Goal: Task Accomplishment & Management: Complete application form

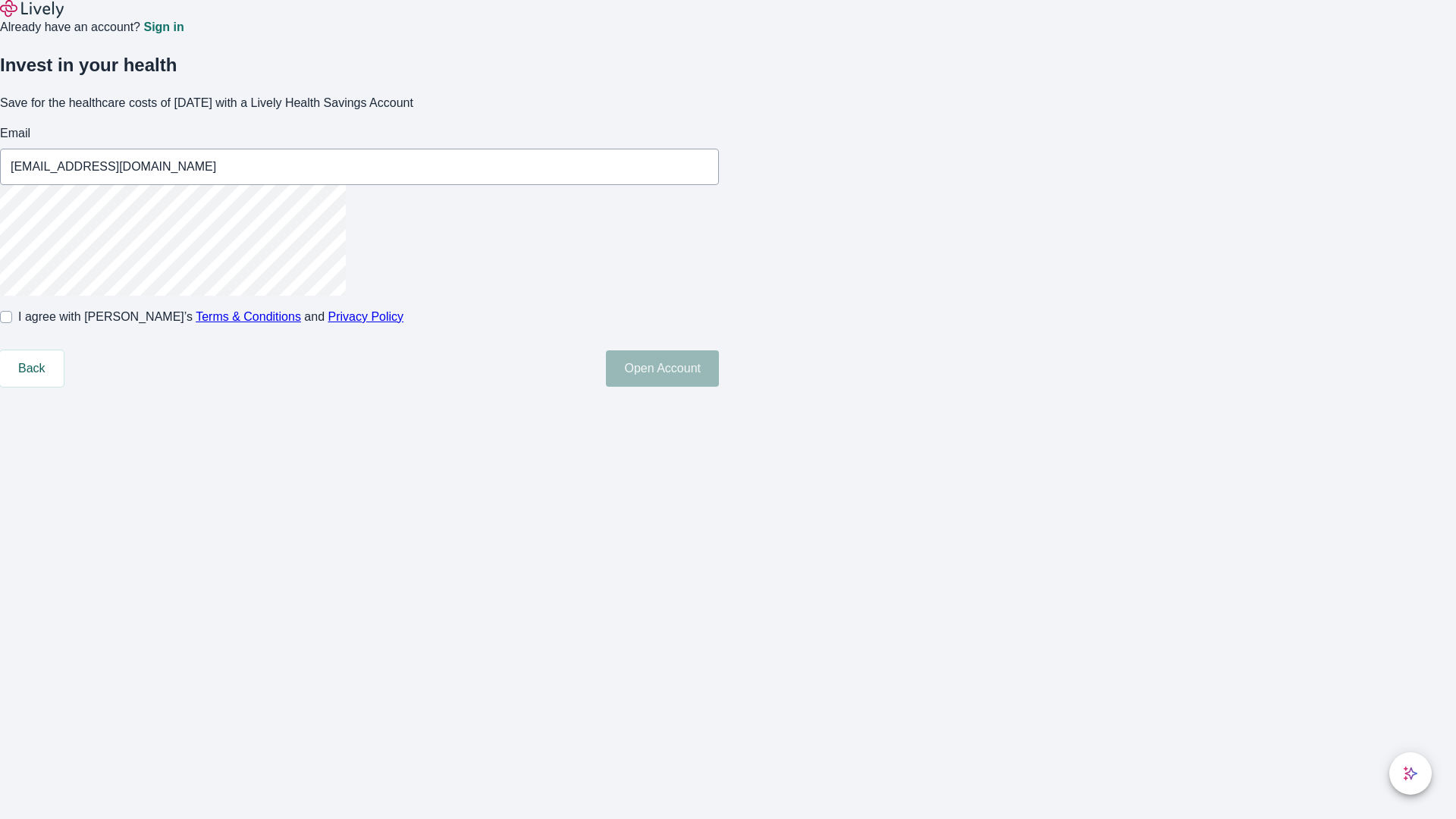
click at [12, 323] on input "I agree with Lively’s Terms & Conditions and Privacy Policy" at bounding box center [6, 317] width 12 height 12
checkbox input "true"
click at [719, 387] on button "Open Account" at bounding box center [662, 368] width 113 height 36
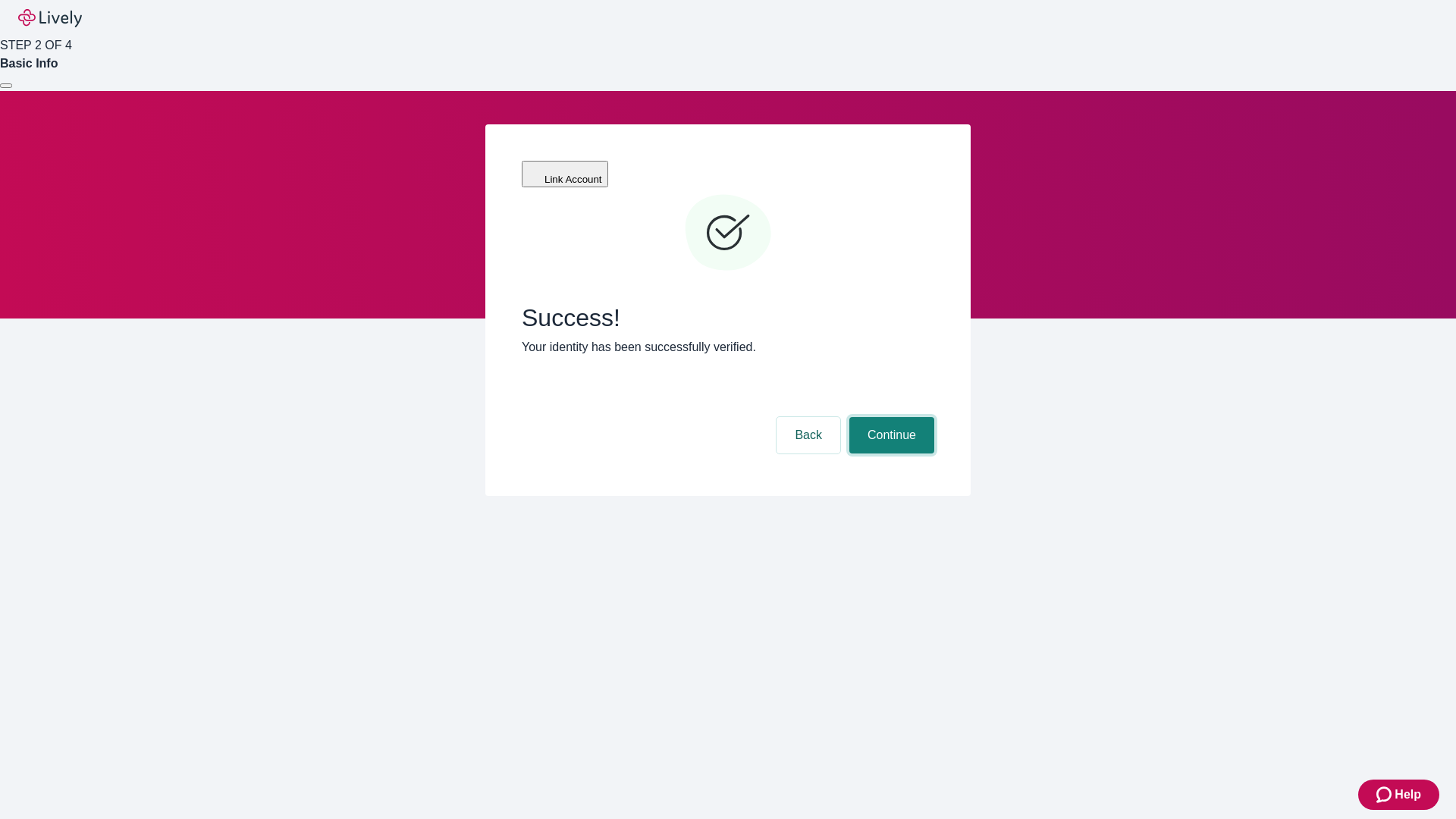
click at [890, 417] on button "Continue" at bounding box center [892, 435] width 85 height 36
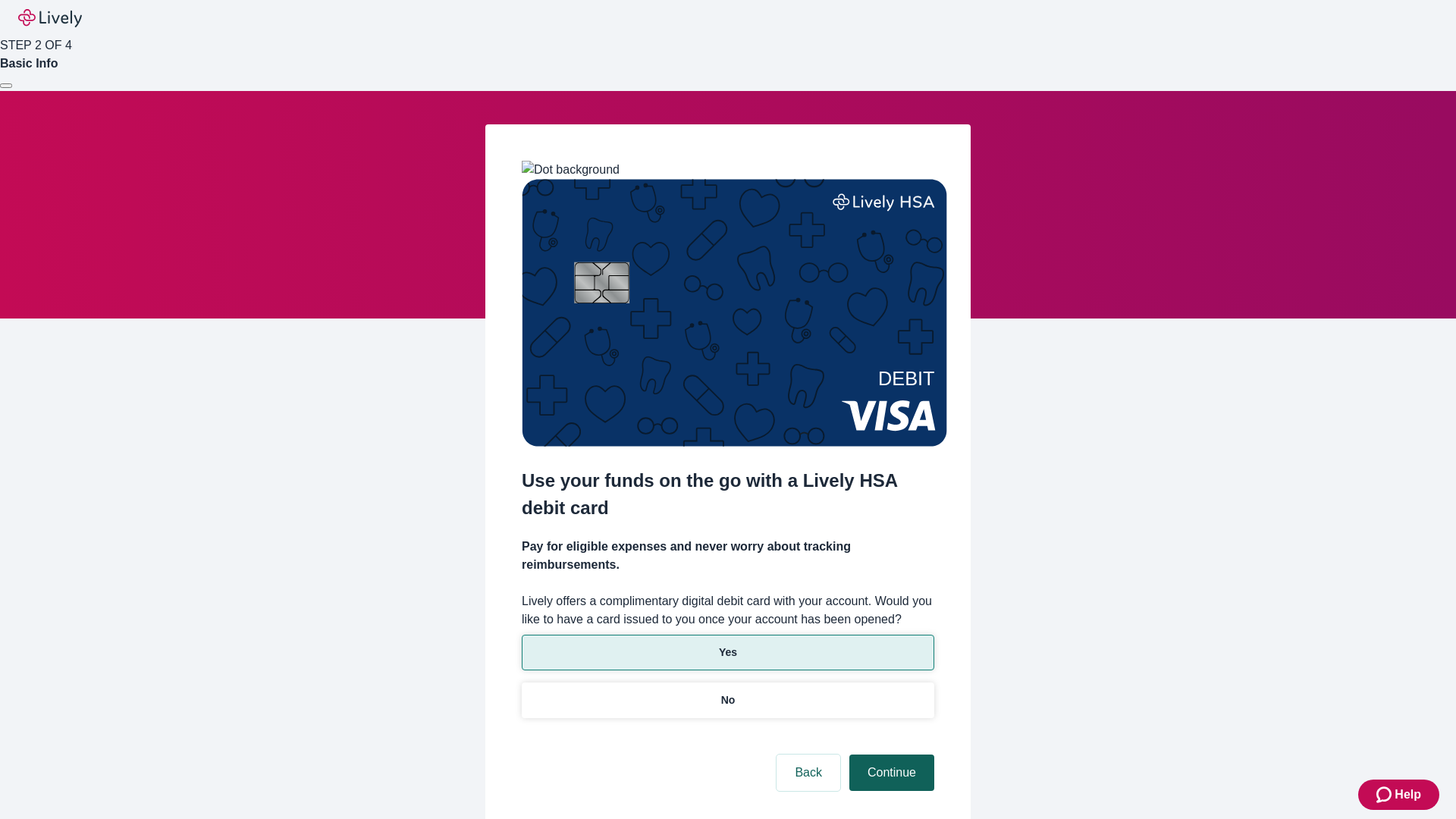
click at [728, 644] on p "Yes" at bounding box center [728, 652] width 18 height 16
click at [890, 755] on button "Continue" at bounding box center [892, 772] width 85 height 36
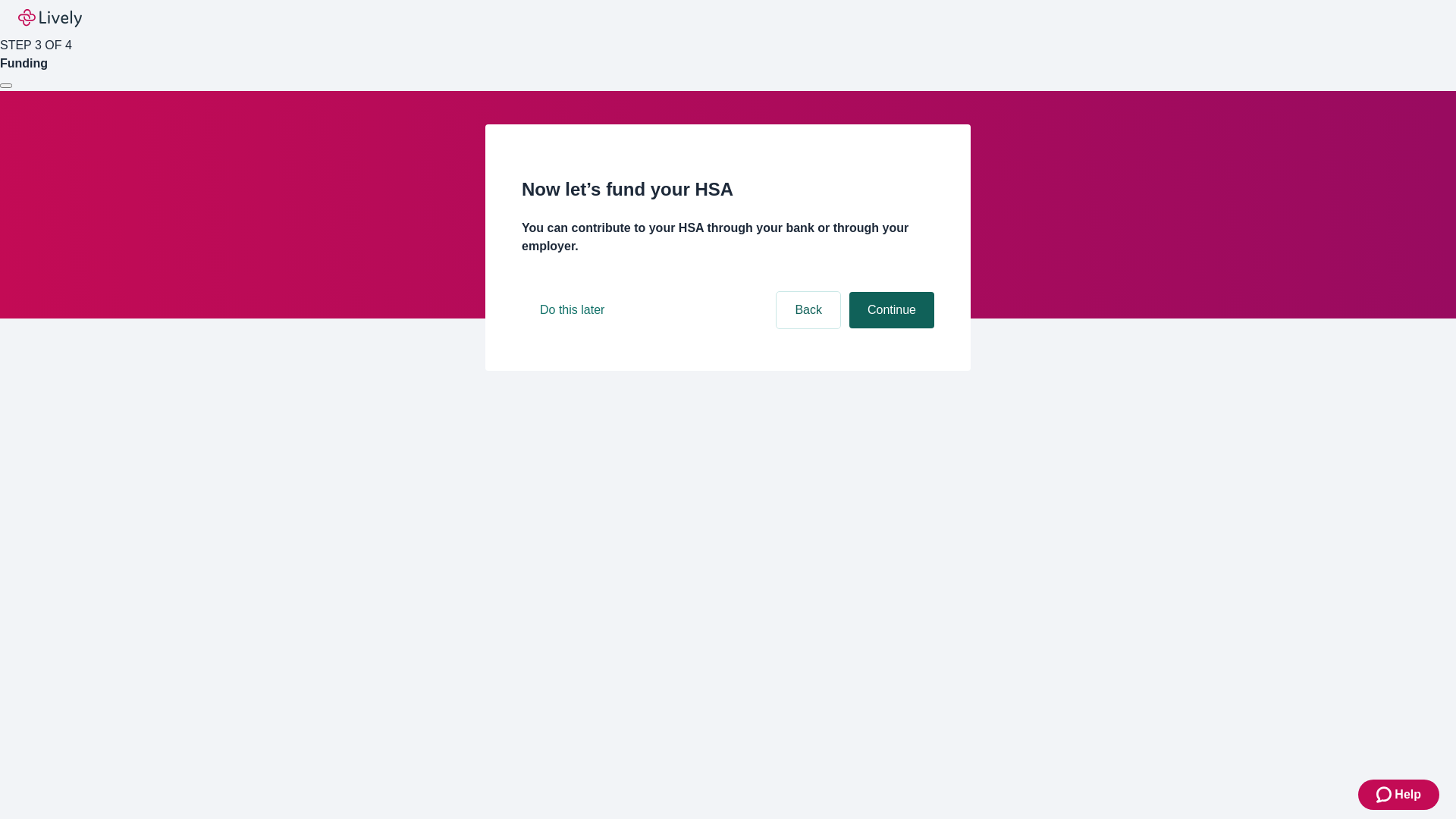
click at [890, 328] on button "Continue" at bounding box center [892, 310] width 85 height 36
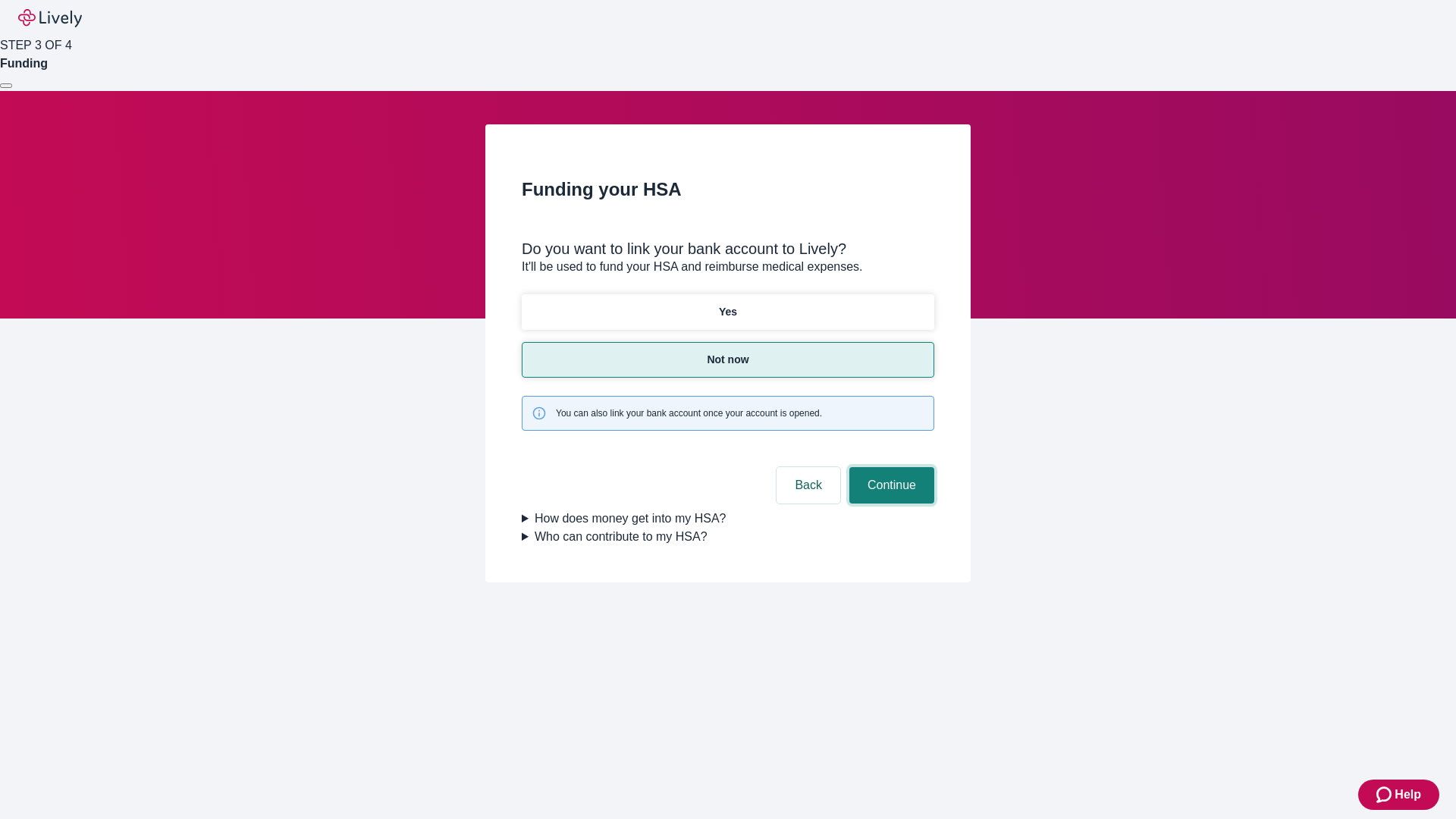
click at [890, 467] on button "Continue" at bounding box center [892, 485] width 85 height 36
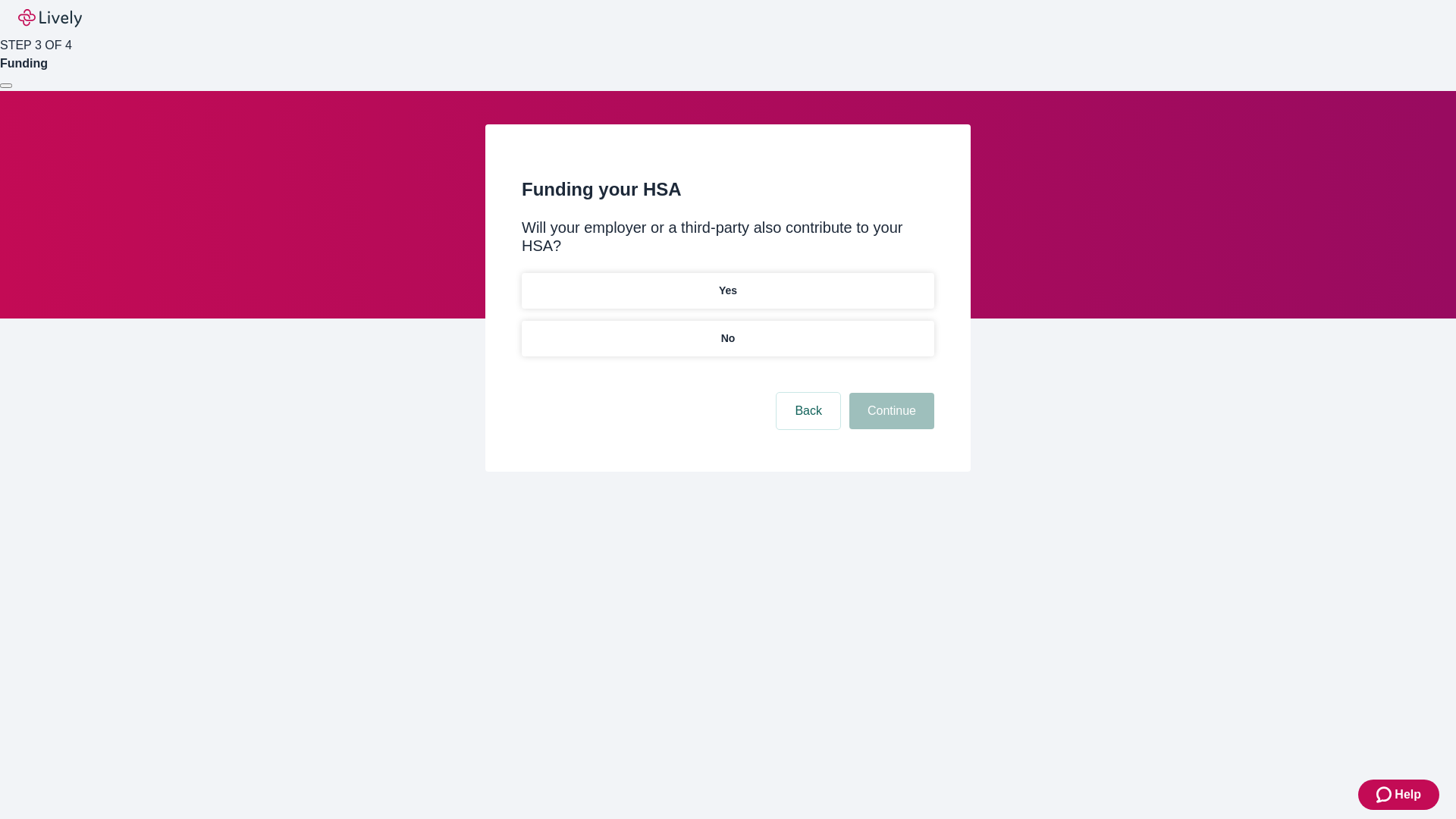
click at [728, 330] on p "No" at bounding box center [728, 339] width 14 height 16
click at [890, 393] on button "Continue" at bounding box center [892, 411] width 85 height 36
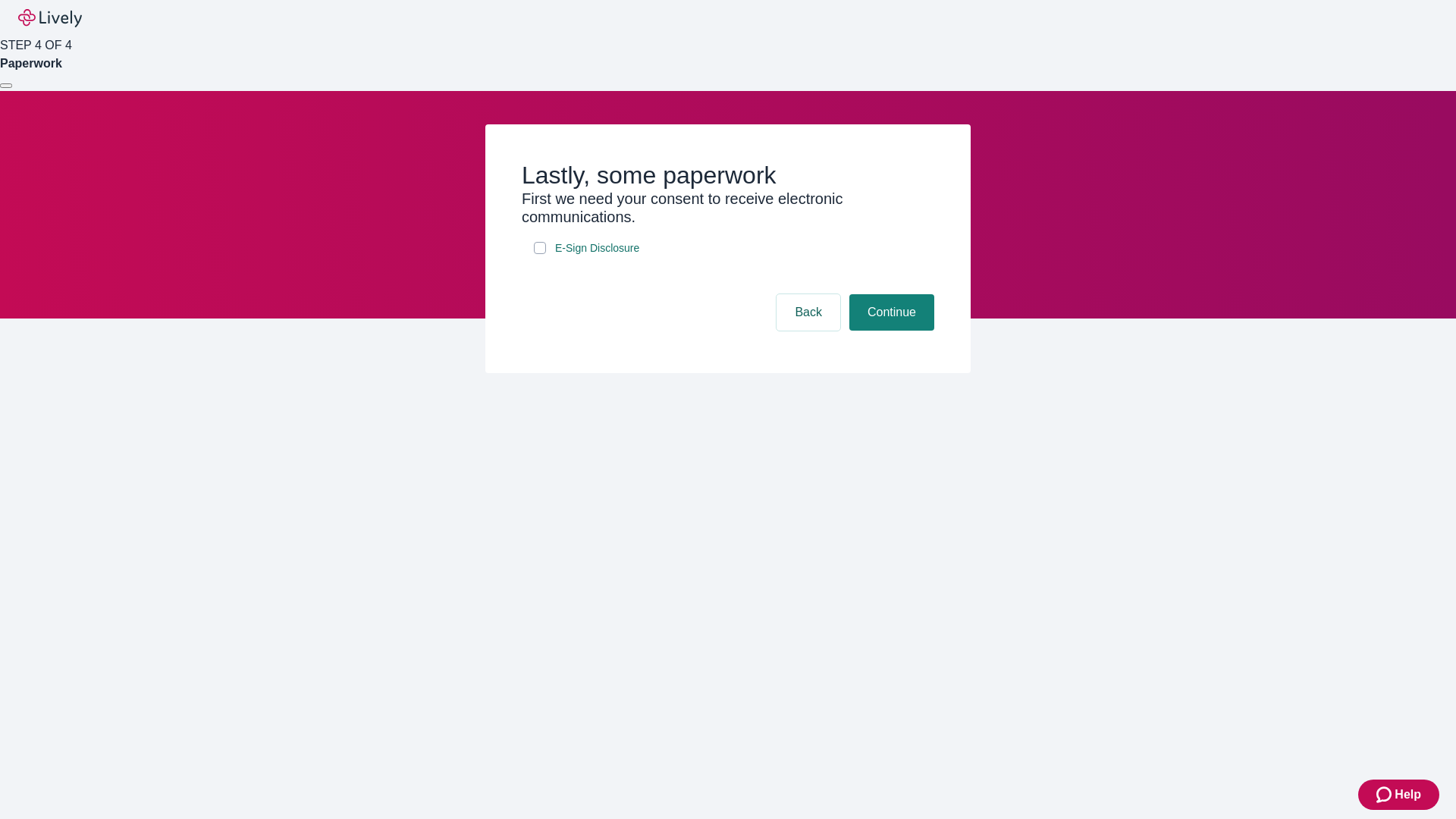
click at [540, 254] on input "E-Sign Disclosure" at bounding box center [539, 248] width 12 height 12
checkbox input "true"
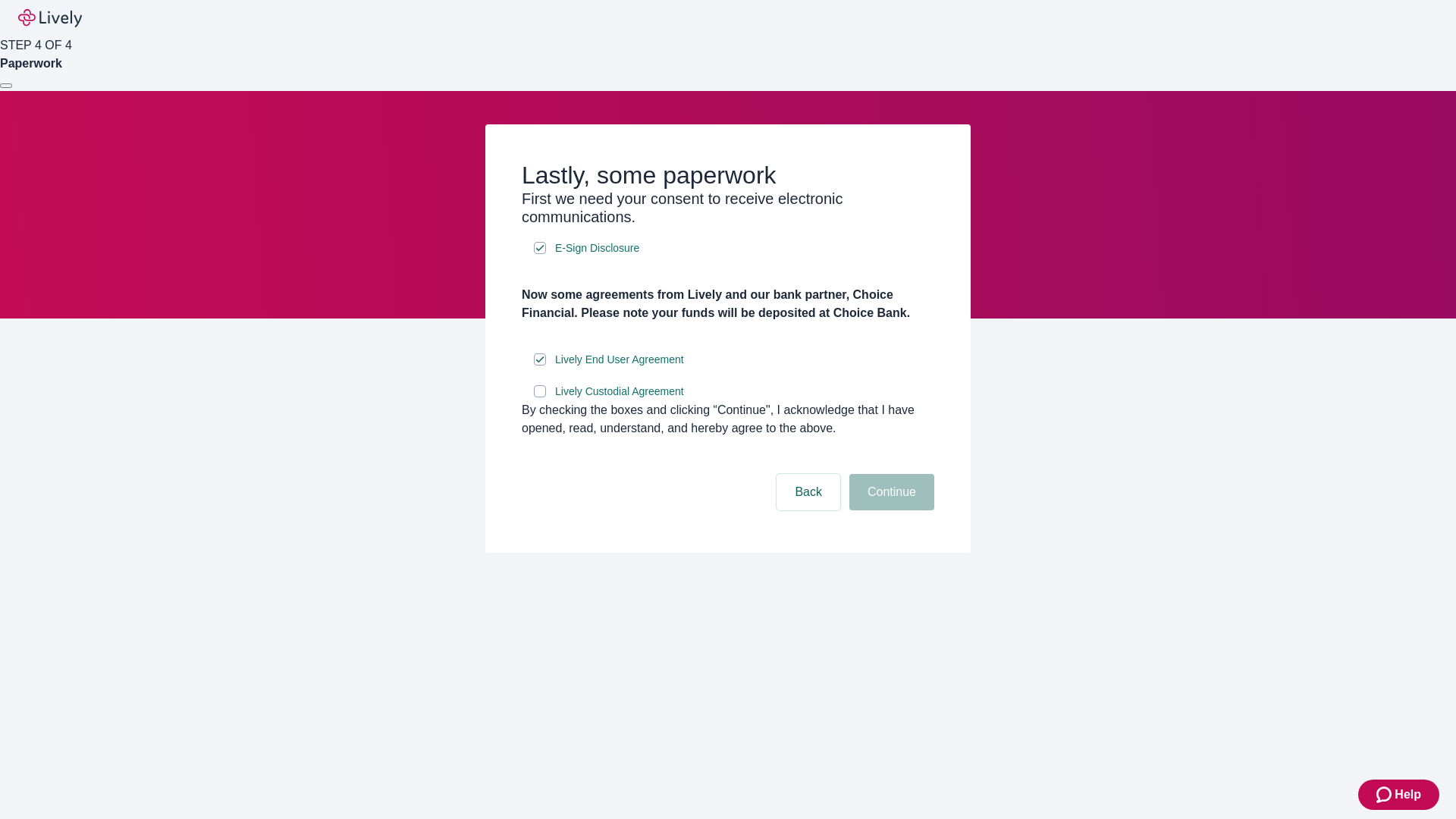
click at [540, 397] on input "Lively Custodial Agreement" at bounding box center [539, 391] width 12 height 12
checkbox input "true"
click at [890, 510] on button "Continue" at bounding box center [892, 492] width 85 height 36
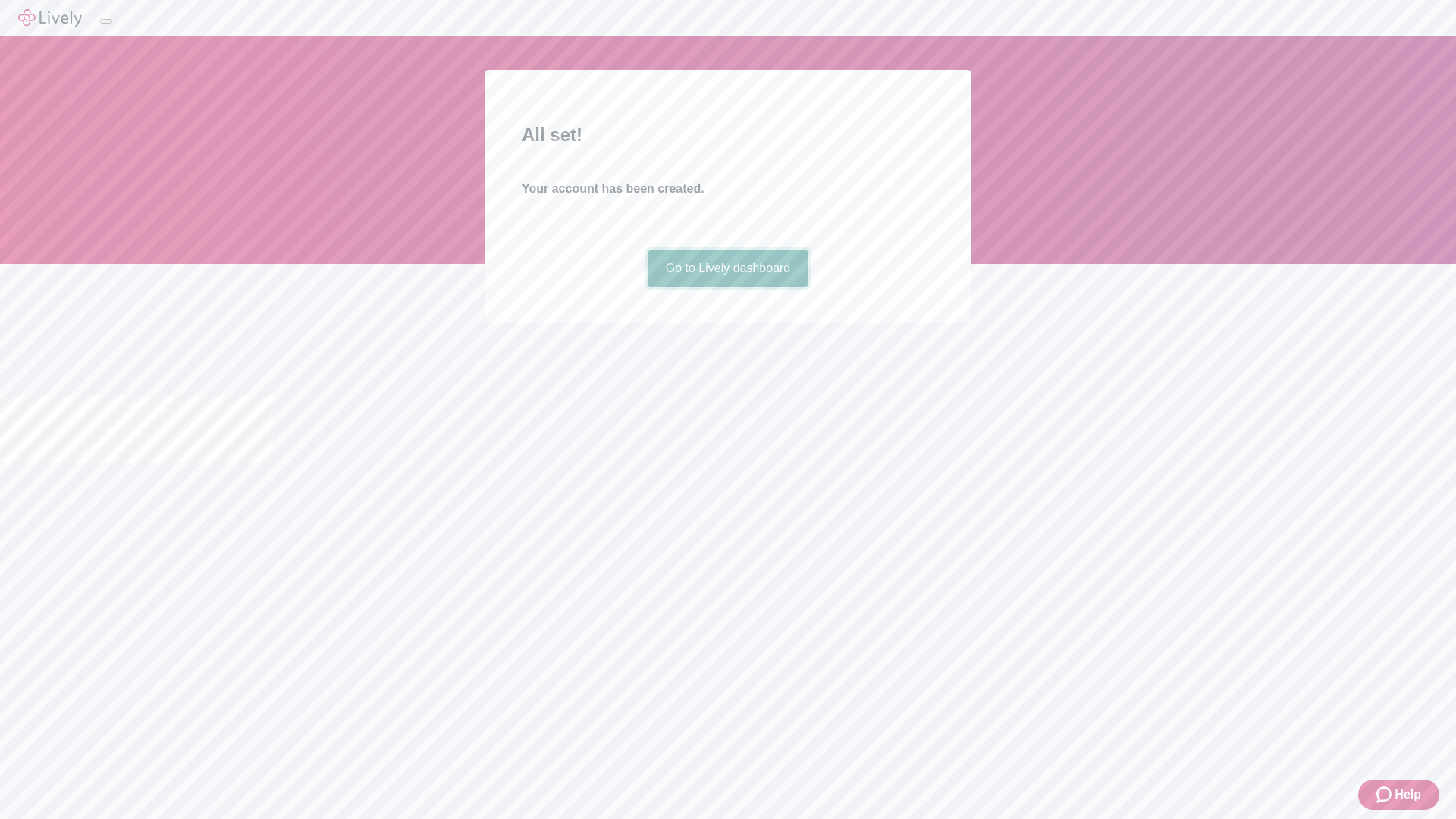
click at [728, 286] on link "Go to Lively dashboard" at bounding box center [728, 268] width 161 height 36
